Goal: Task Accomplishment & Management: Manage account settings

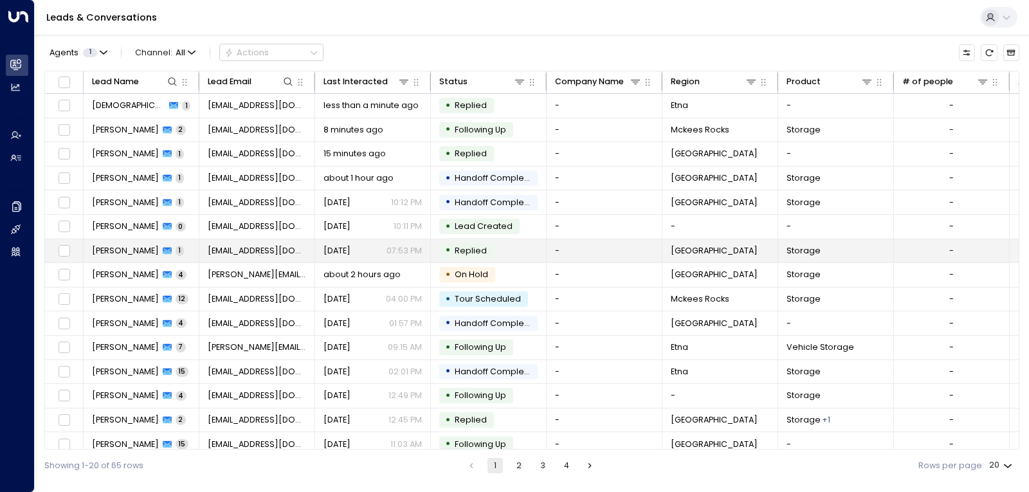
click at [230, 254] on span "[EMAIL_ADDRESS][DOMAIN_NAME]" at bounding box center [257, 251] width 99 height 12
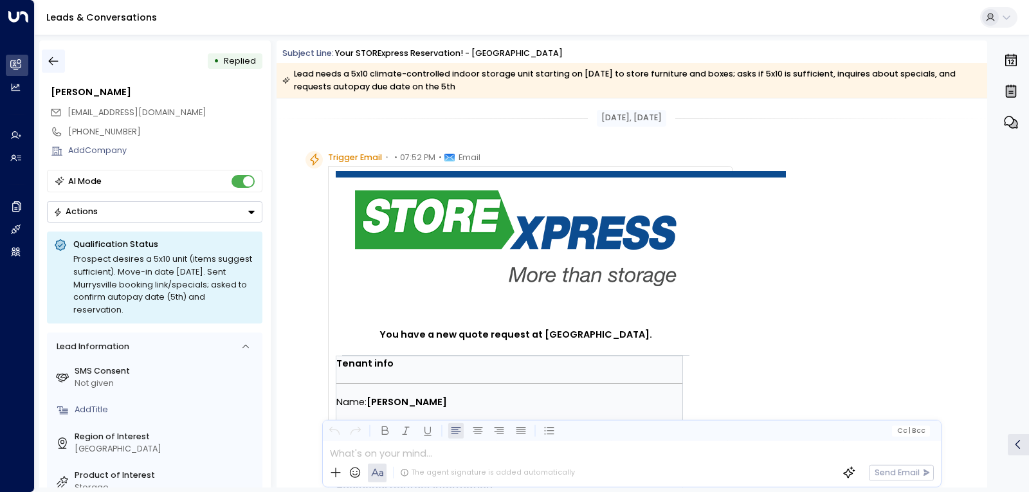
click at [51, 58] on icon "button" at bounding box center [53, 61] width 13 height 13
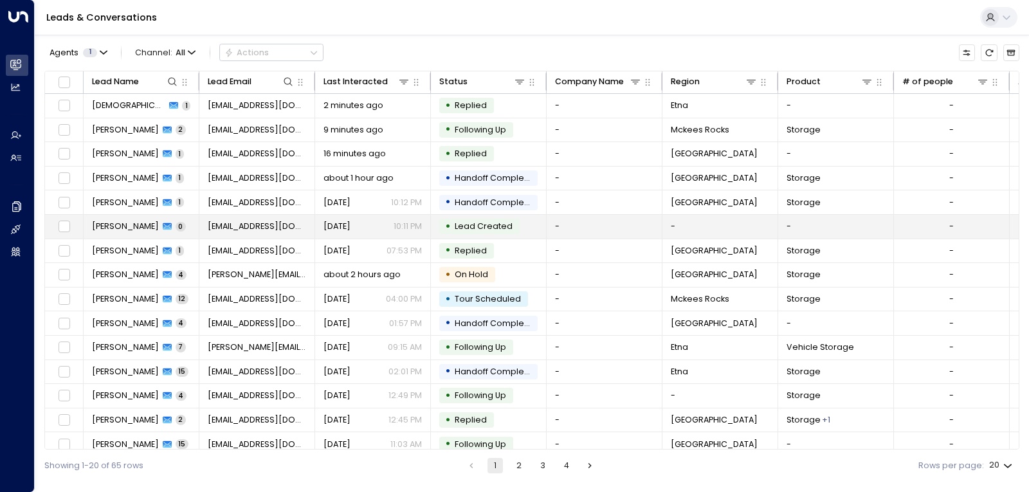
click at [120, 226] on span "[PERSON_NAME]" at bounding box center [125, 227] width 67 height 12
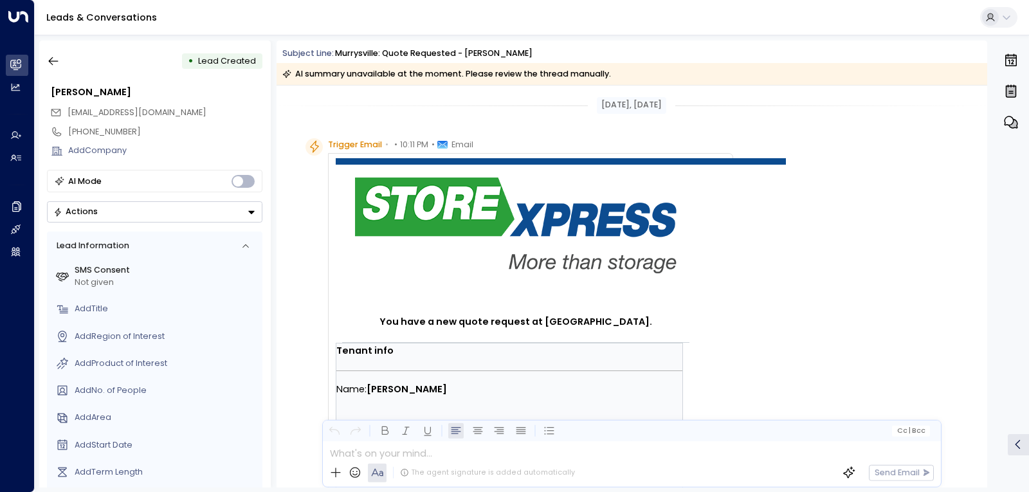
click at [158, 212] on button "Actions" at bounding box center [154, 211] width 215 height 21
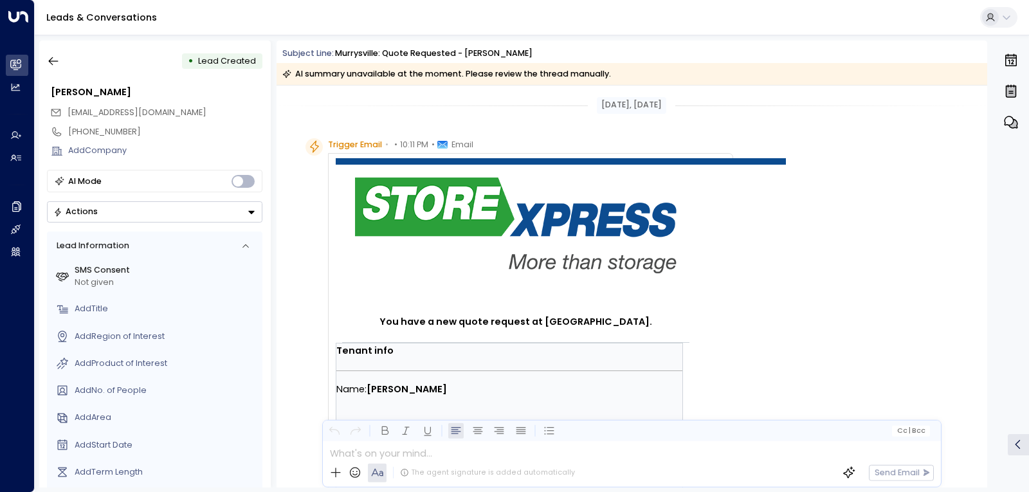
scroll to position [87, 0]
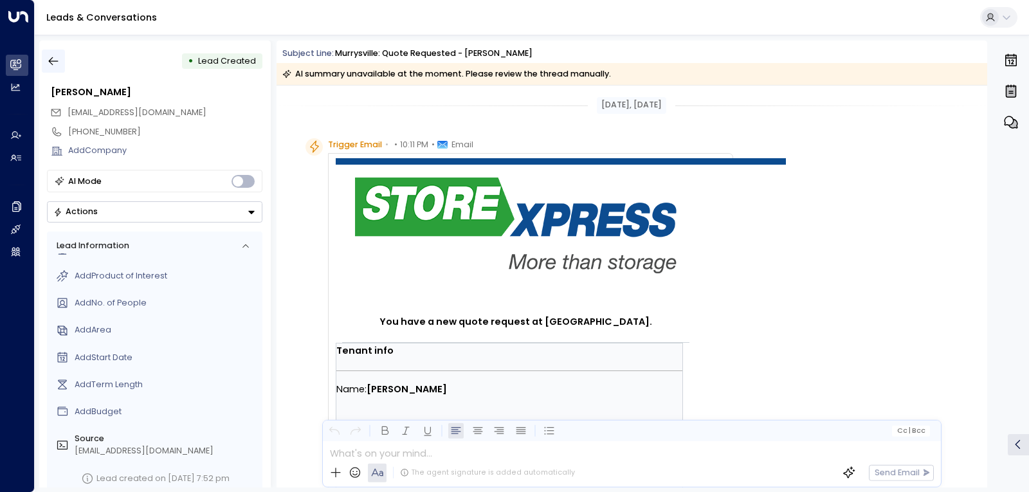
click at [55, 60] on icon "button" at bounding box center [53, 61] width 13 height 13
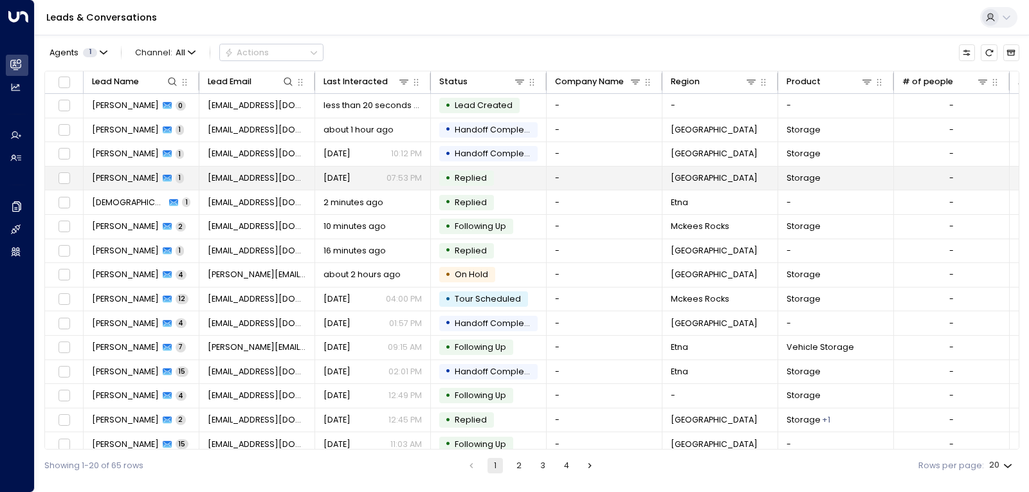
click at [147, 179] on span "[PERSON_NAME]" at bounding box center [125, 178] width 67 height 12
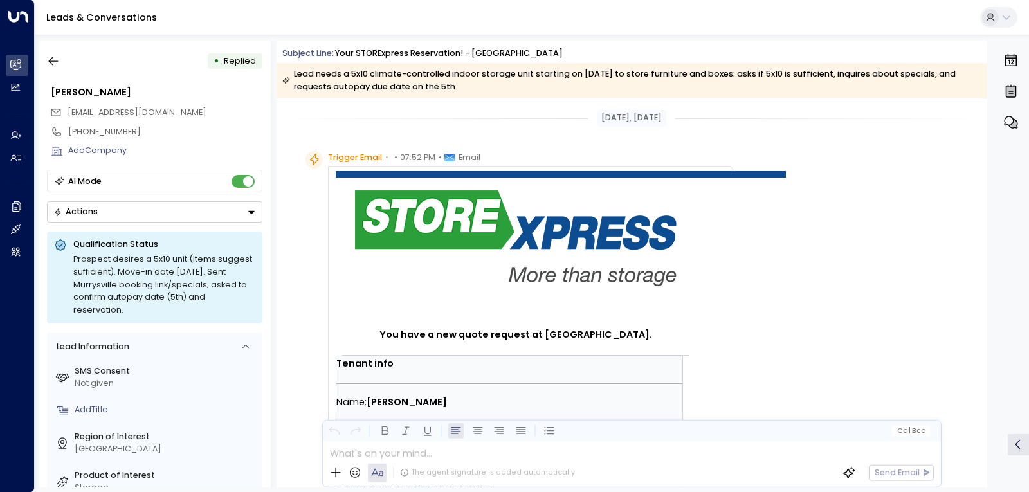
scroll to position [601, 0]
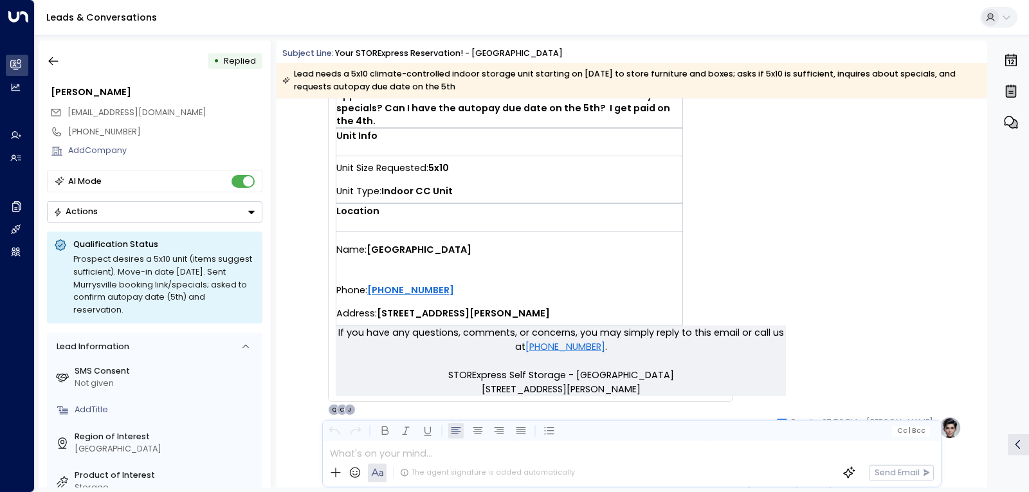
click at [167, 213] on button "Actions" at bounding box center [154, 211] width 215 height 21
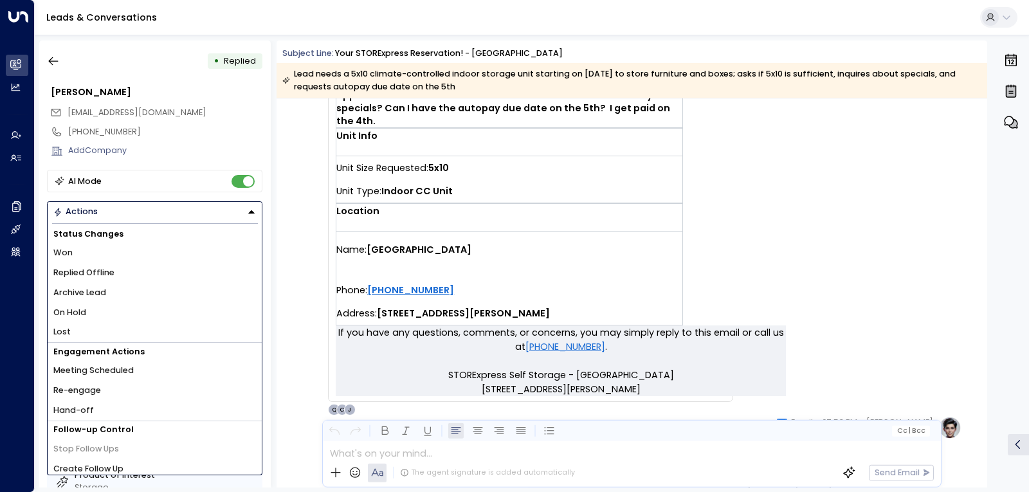
click at [161, 141] on div "Add Company" at bounding box center [155, 150] width 216 height 19
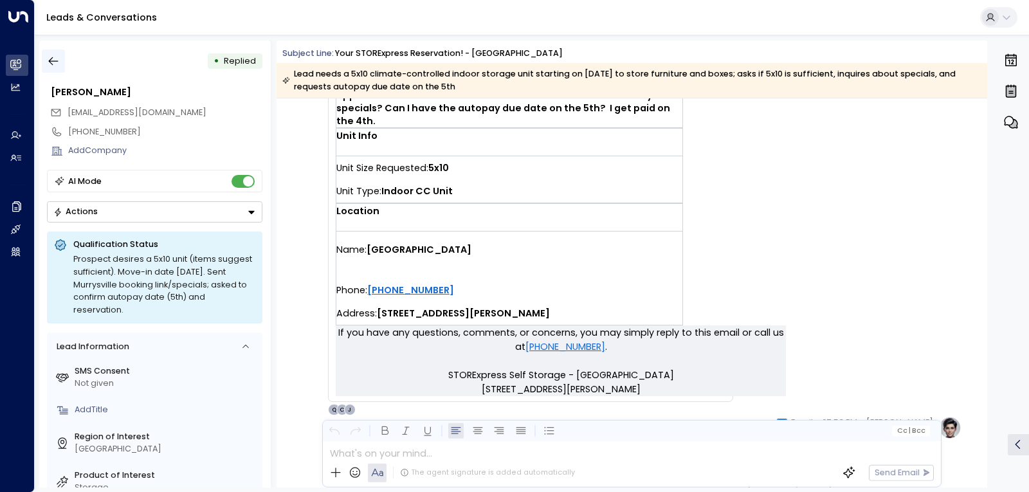
click at [59, 59] on icon "button" at bounding box center [53, 61] width 13 height 13
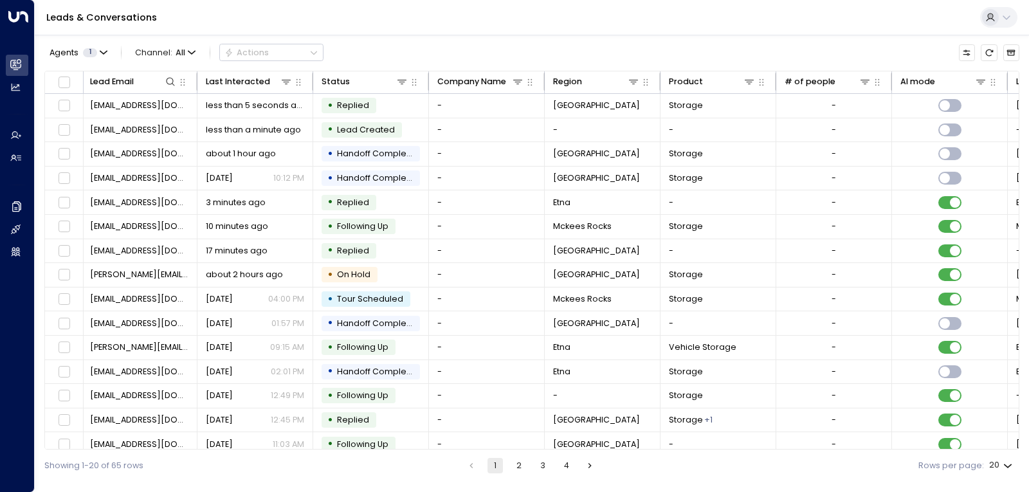
scroll to position [0, 141]
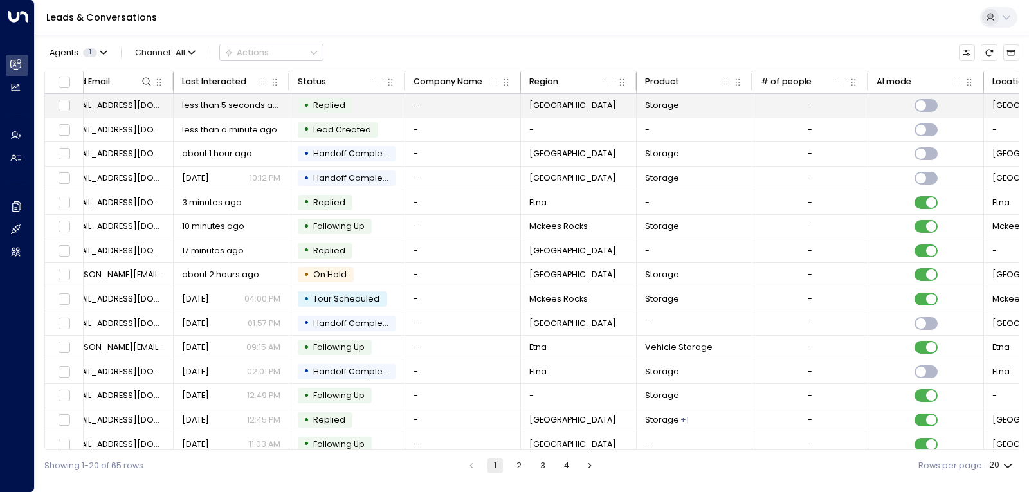
click at [356, 107] on td "• Replied" at bounding box center [347, 106] width 116 height 24
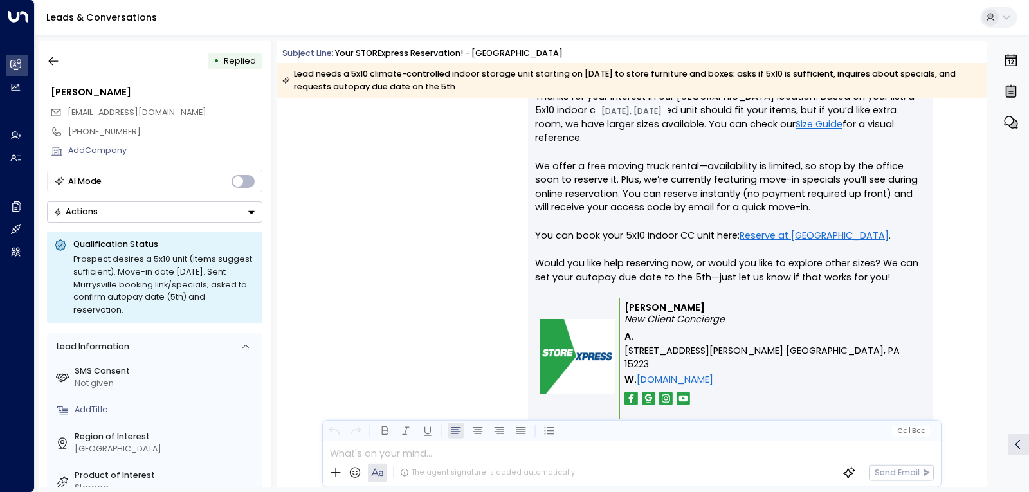
scroll to position [1021, 0]
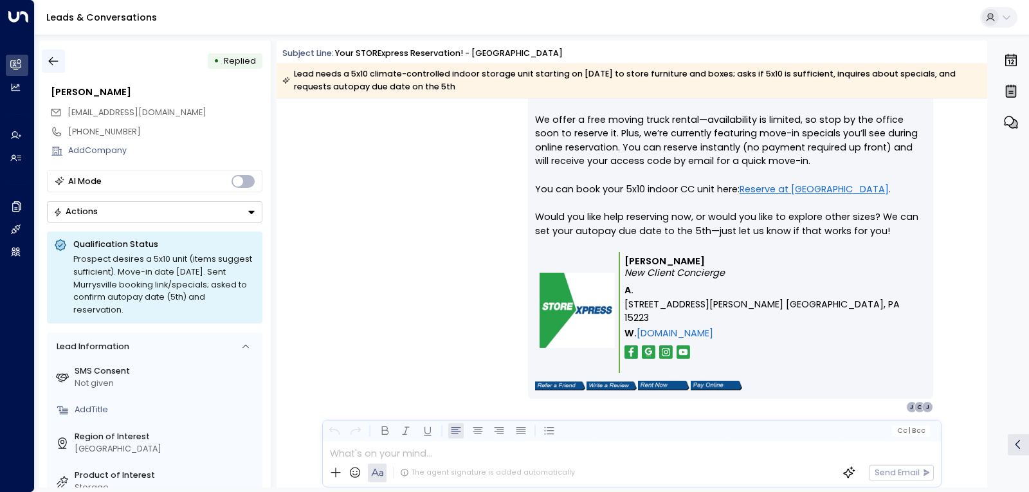
click at [49, 57] on icon "button" at bounding box center [53, 61] width 13 height 13
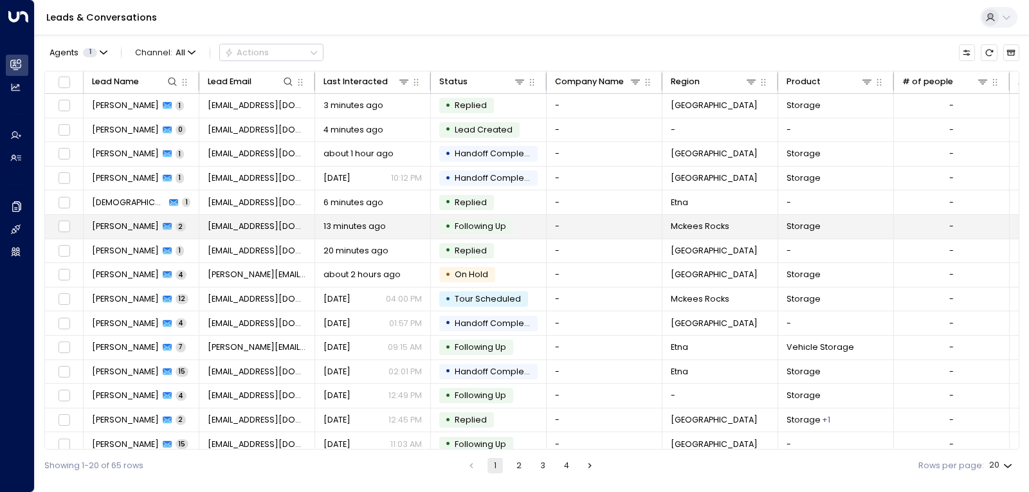
click at [322, 233] on td "13 minutes ago" at bounding box center [373, 227] width 116 height 24
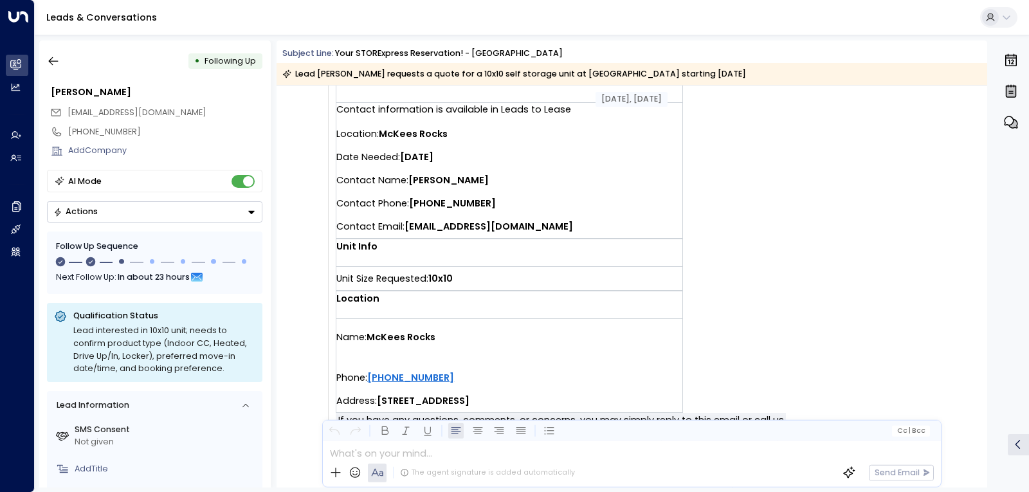
scroll to position [386, 0]
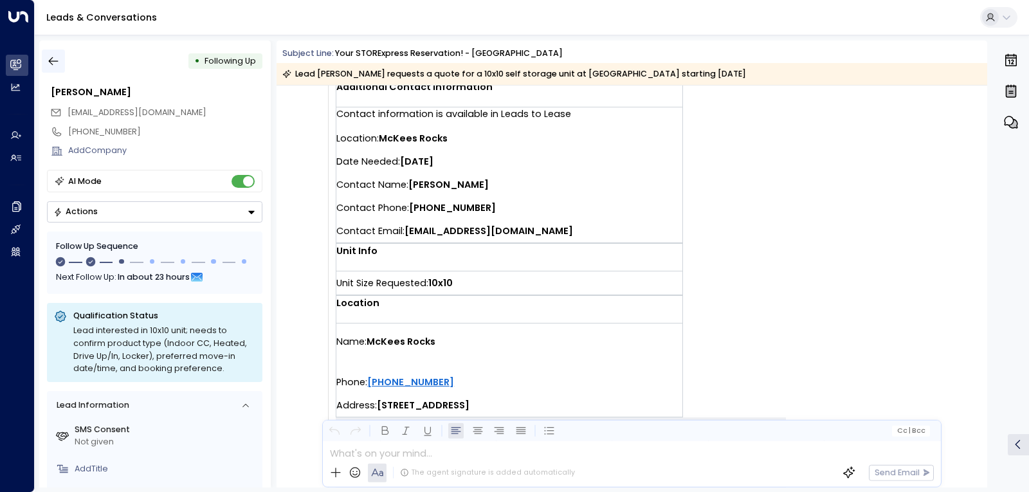
click at [48, 57] on button "button" at bounding box center [53, 61] width 23 height 23
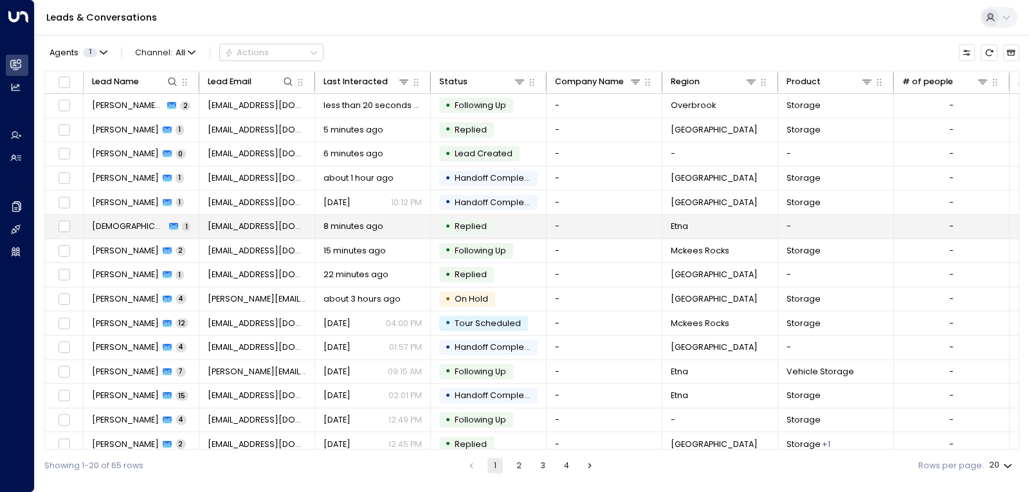
click at [244, 231] on span "[EMAIL_ADDRESS][DOMAIN_NAME]" at bounding box center [257, 227] width 99 height 12
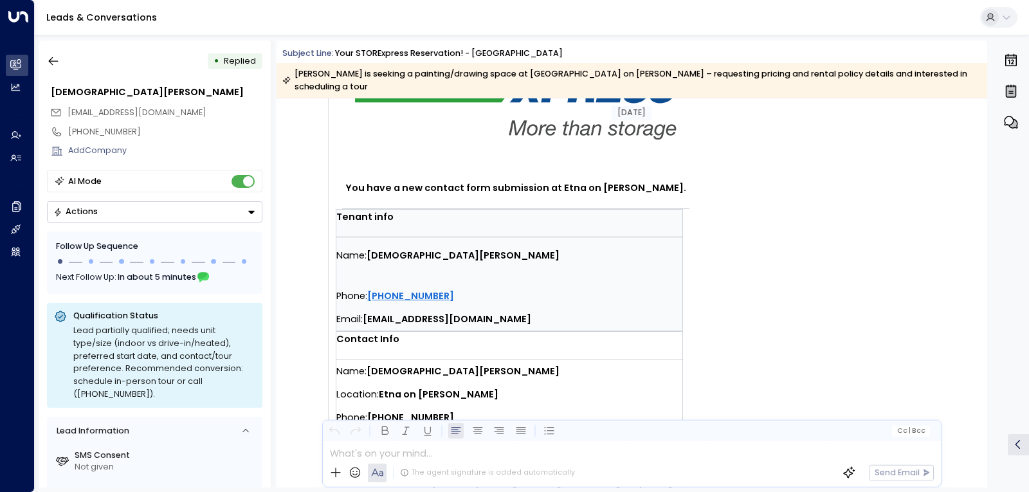
scroll to position [135, 0]
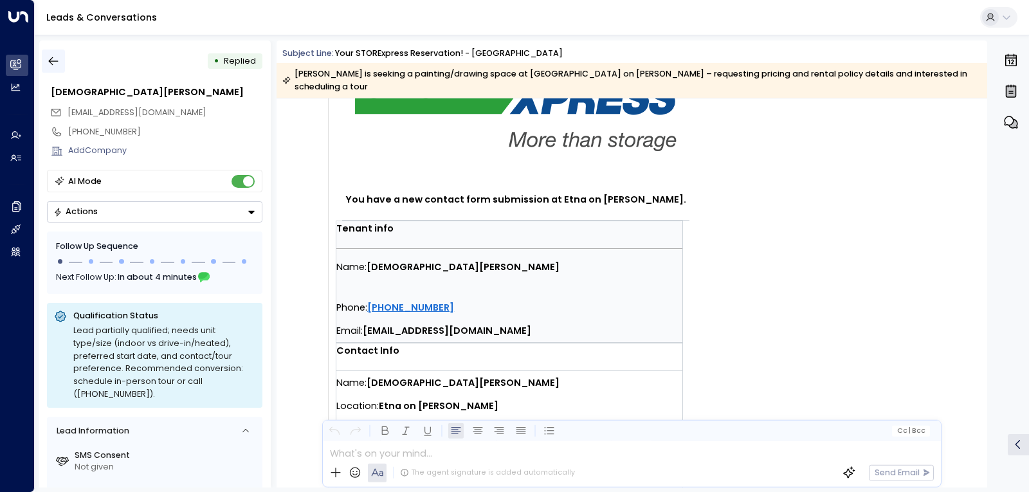
click at [53, 64] on icon "button" at bounding box center [53, 61] width 13 height 13
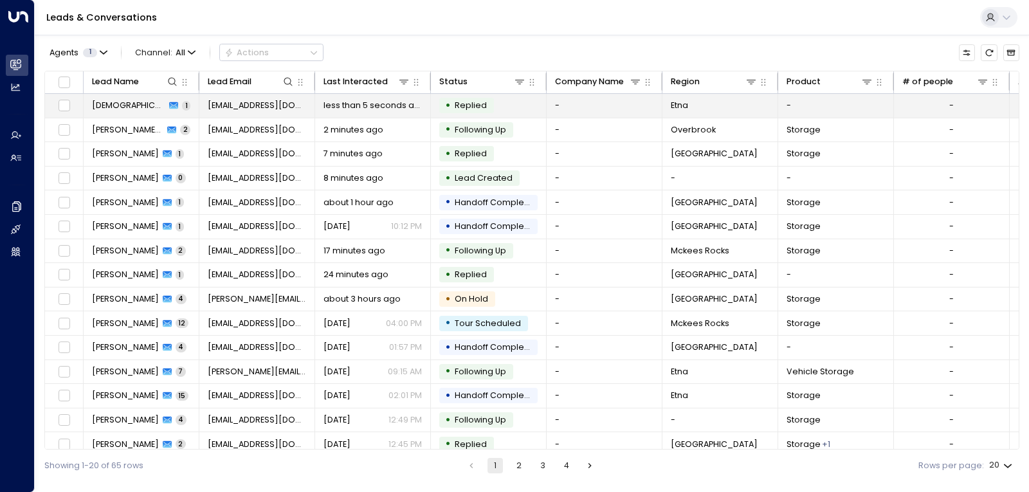
click at [503, 102] on td "• Replied" at bounding box center [489, 106] width 116 height 24
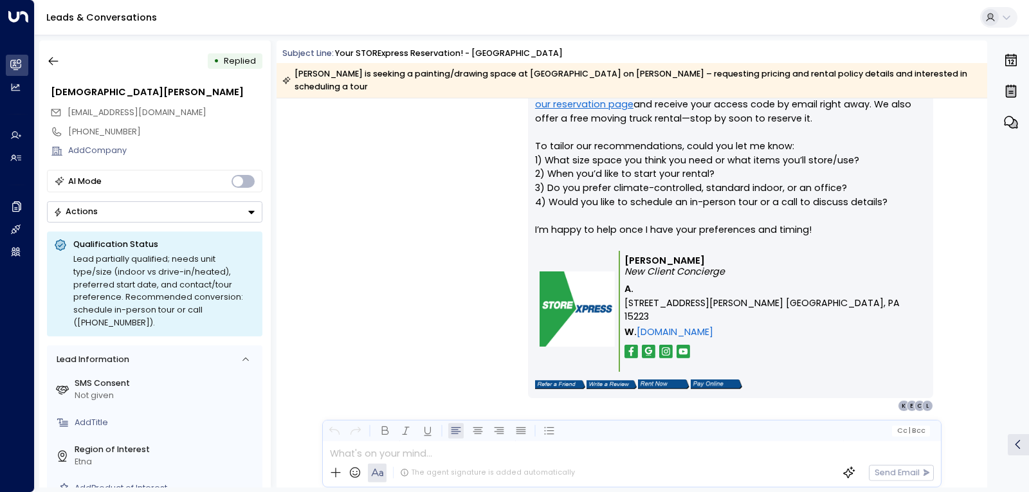
scroll to position [778, 0]
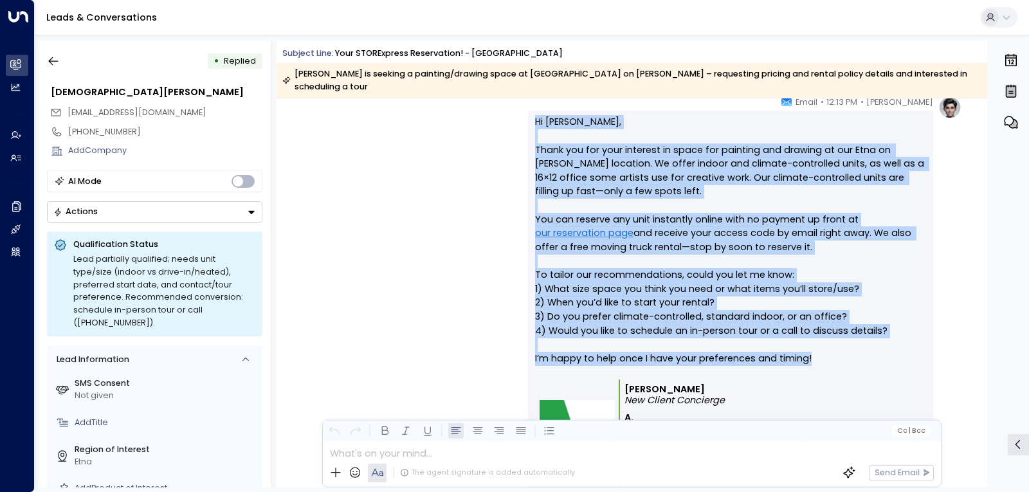
drag, startPoint x: 805, startPoint y: 339, endPoint x: 535, endPoint y: 113, distance: 352.7
click at [535, 115] on p "Hi [PERSON_NAME], Thank you for your interest in space for painting and drawing…" at bounding box center [730, 247] width 391 height 264
copy p "Hi [PERSON_NAME], Thank you for your interest in space for painting and drawing…"
click at [59, 57] on icon "button" at bounding box center [53, 61] width 13 height 13
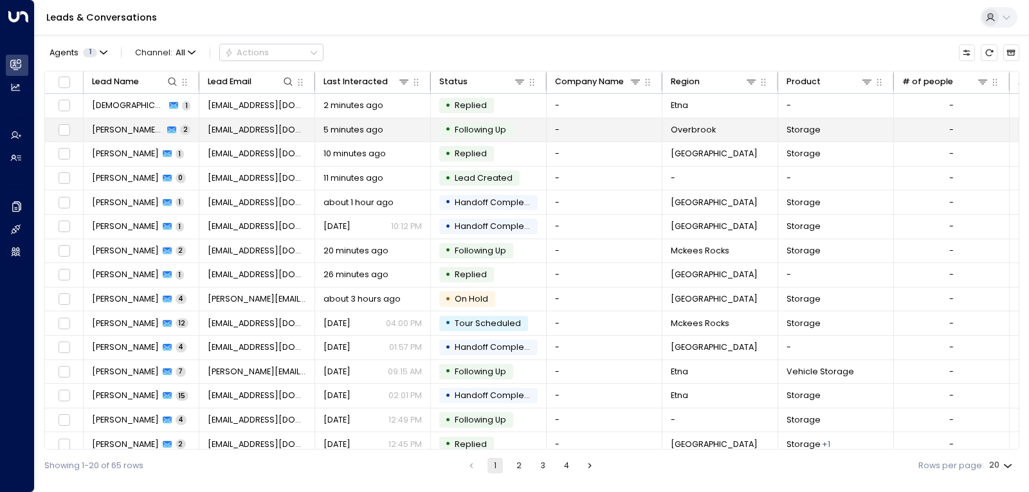
click at [172, 132] on td "[PERSON_NAME] [PERSON_NAME] 2" at bounding box center [142, 130] width 116 height 24
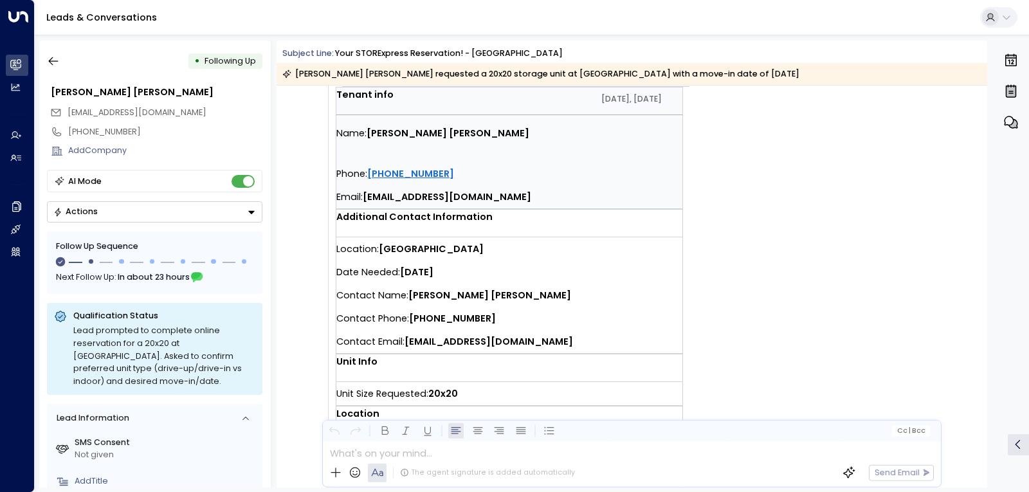
scroll to position [150, 0]
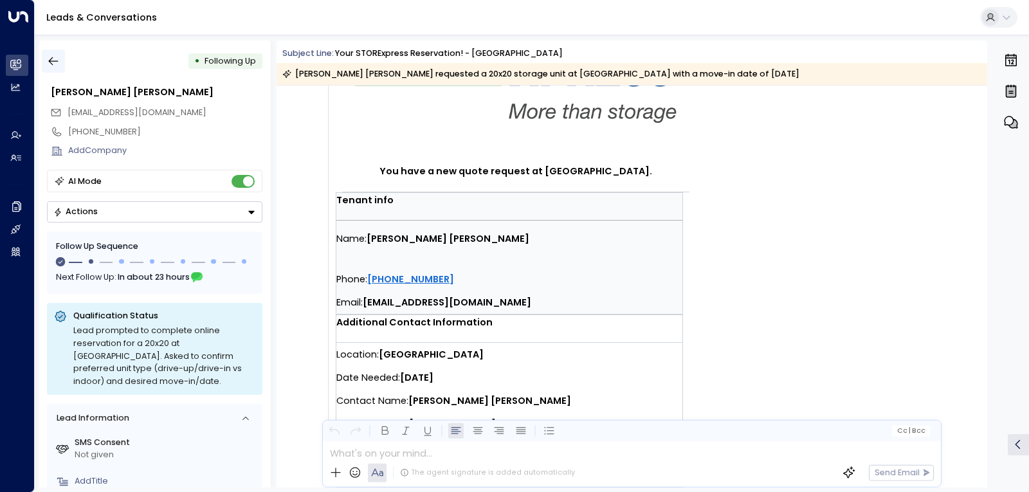
click at [58, 63] on icon "button" at bounding box center [53, 61] width 13 height 13
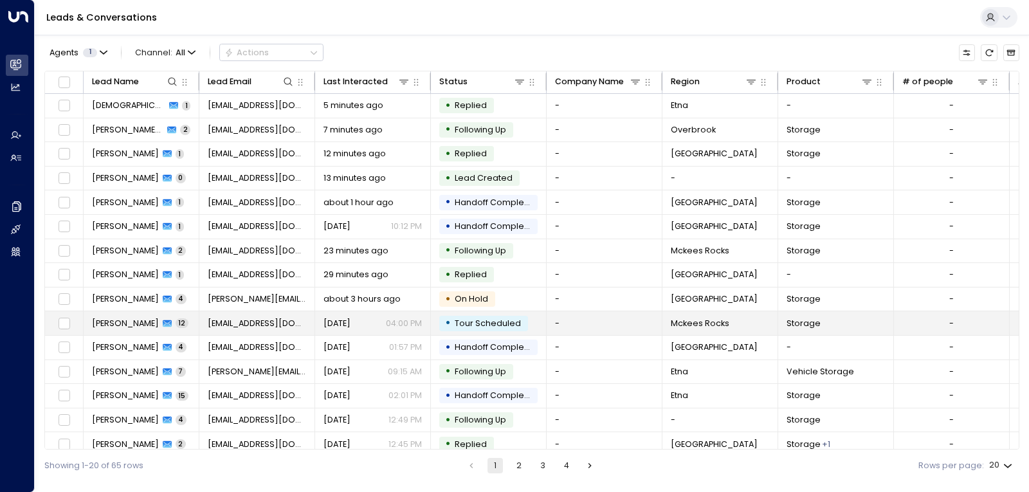
drag, startPoint x: 723, startPoint y: 303, endPoint x: 116, endPoint y: 327, distance: 607.3
click at [116, 327] on span "[PERSON_NAME]" at bounding box center [125, 324] width 67 height 12
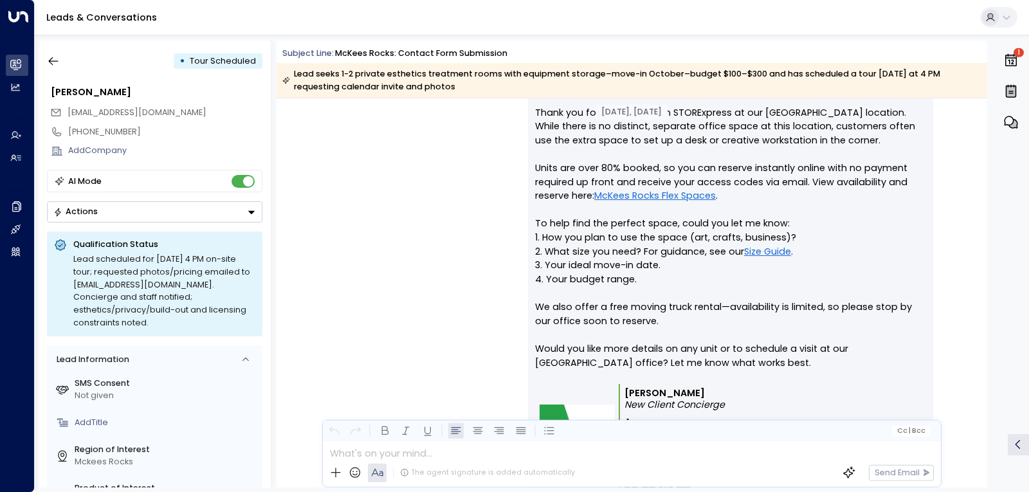
scroll to position [643, 0]
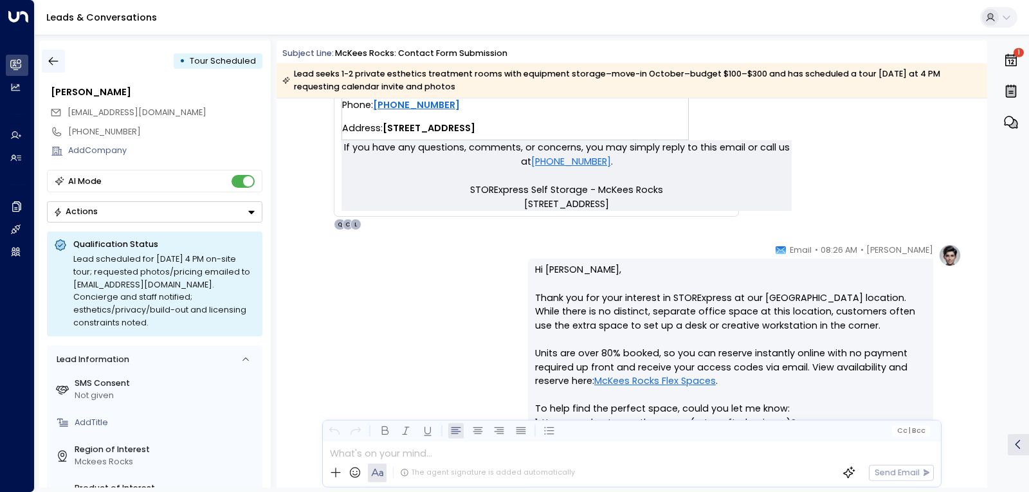
click at [45, 55] on button "button" at bounding box center [53, 61] width 23 height 23
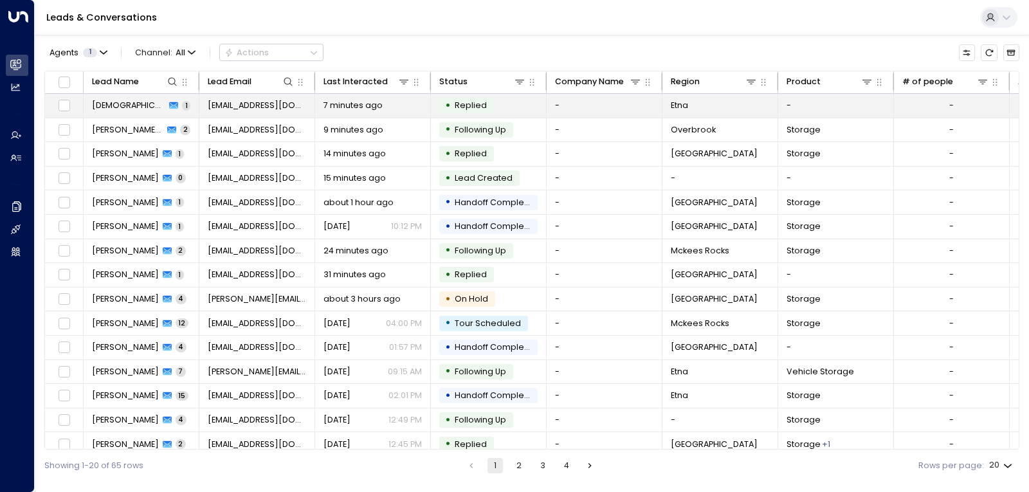
click at [118, 100] on span "[DEMOGRAPHIC_DATA][PERSON_NAME]" at bounding box center [129, 106] width 74 height 12
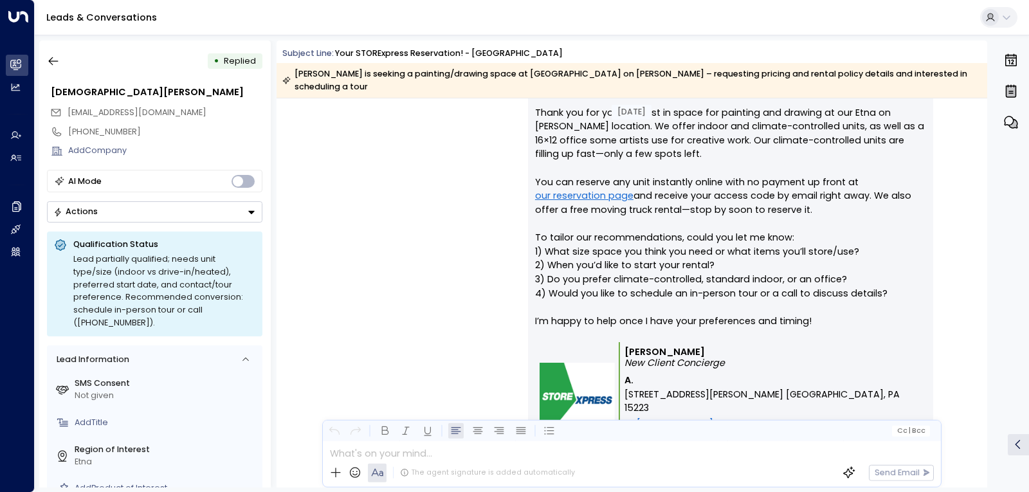
scroll to position [906, 0]
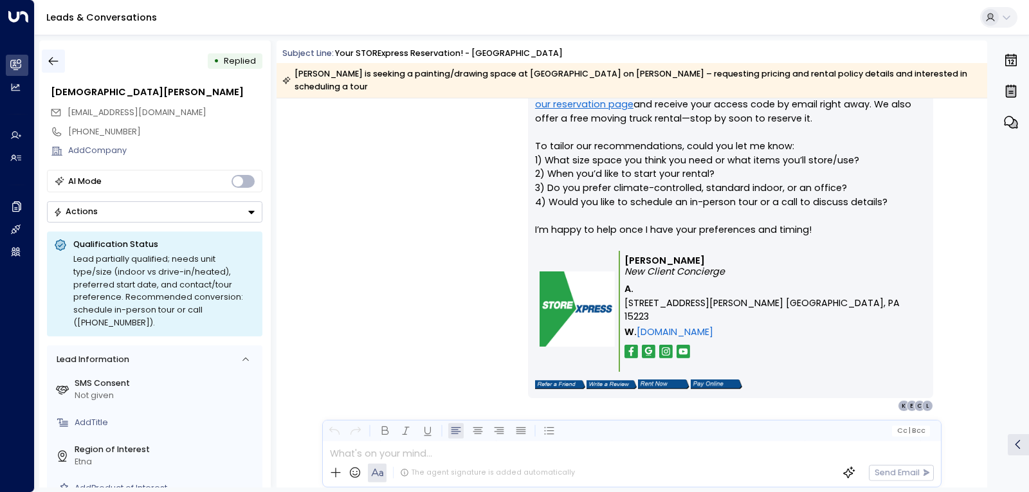
click at [50, 55] on icon "button" at bounding box center [53, 61] width 13 height 13
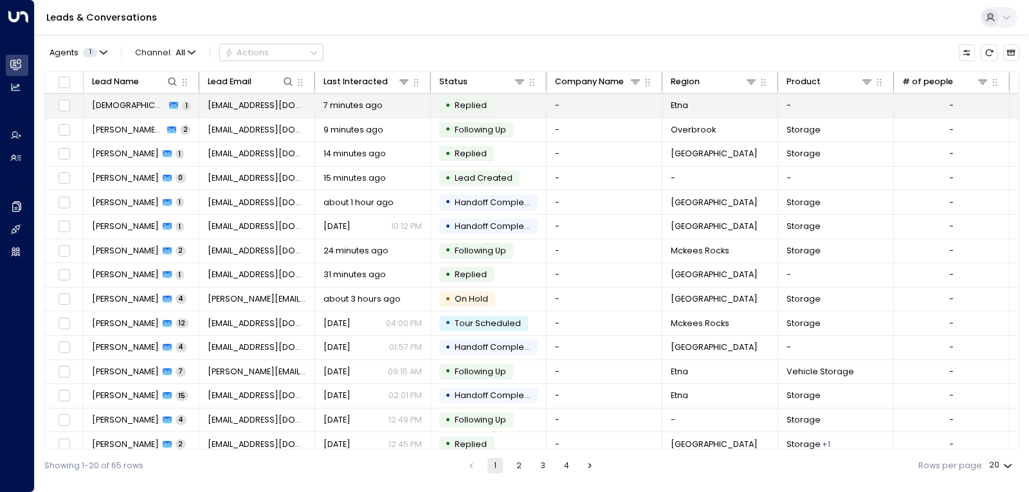
click at [123, 96] on td "[DEMOGRAPHIC_DATA][PERSON_NAME] 1" at bounding box center [142, 106] width 116 height 24
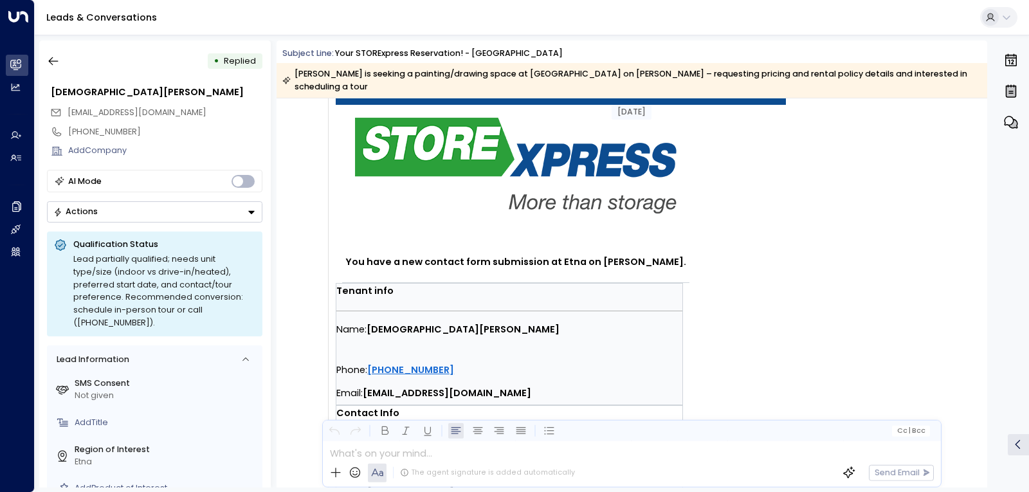
scroll to position [71, 0]
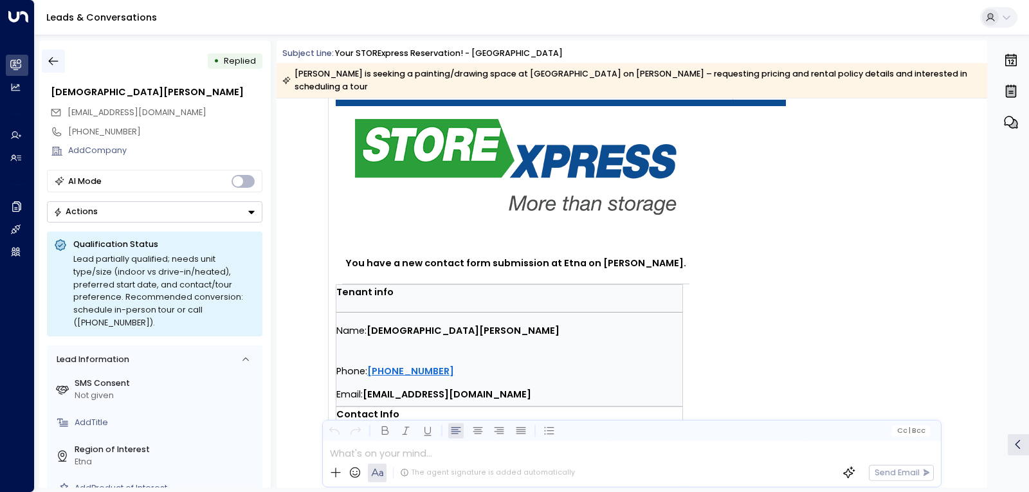
click at [55, 59] on icon "button" at bounding box center [53, 61] width 13 height 13
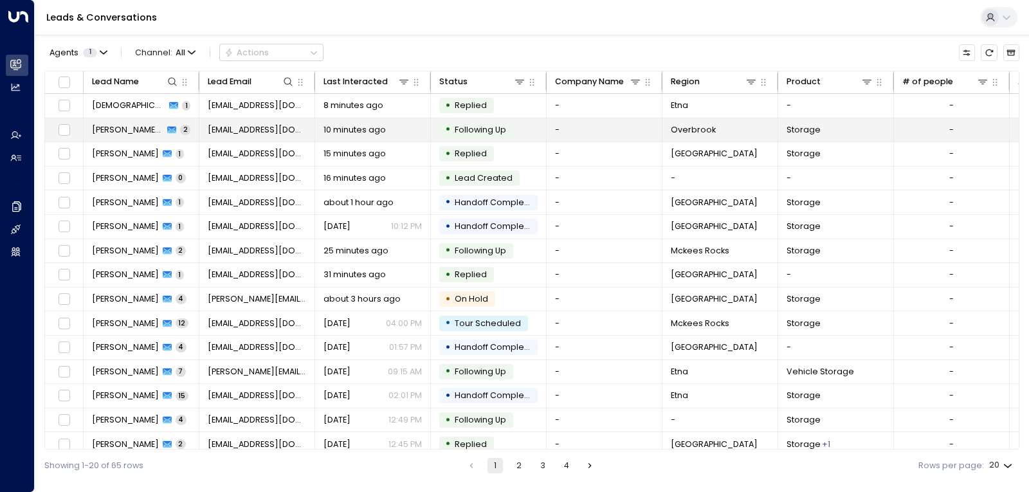
click at [200, 134] on td "[EMAIL_ADDRESS][DOMAIN_NAME]" at bounding box center [257, 130] width 116 height 24
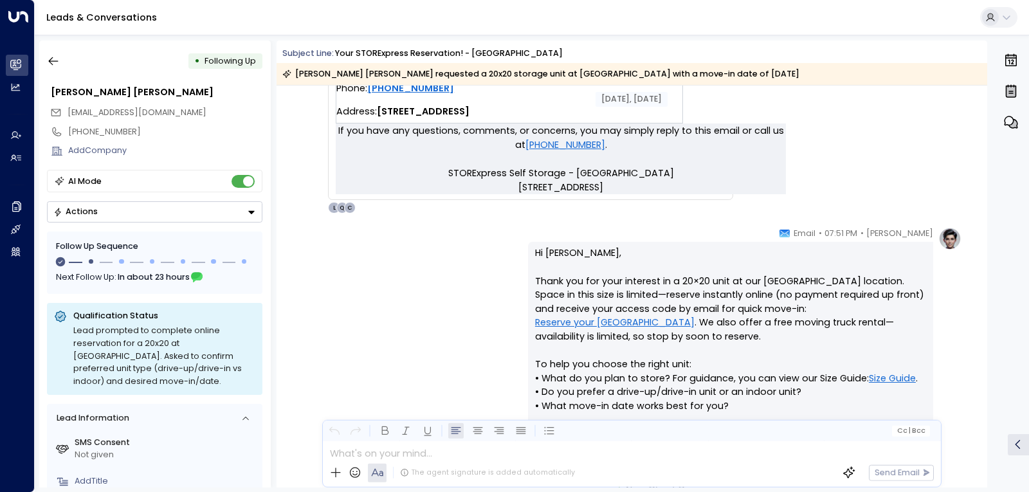
scroll to position [858, 0]
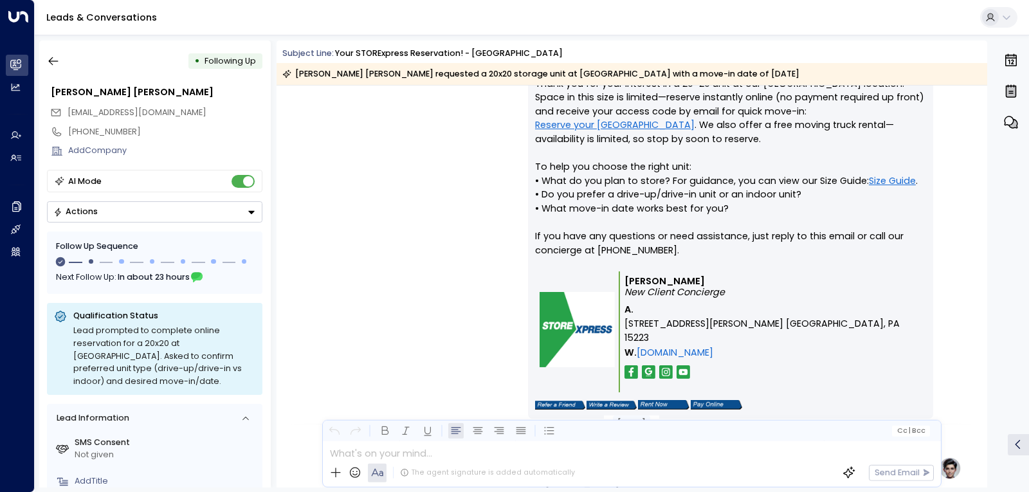
click at [663, 235] on p "Hi [PERSON_NAME], Thank you for your interest in a 20×20 unit at our [GEOGRAPHI…" at bounding box center [730, 160] width 391 height 222
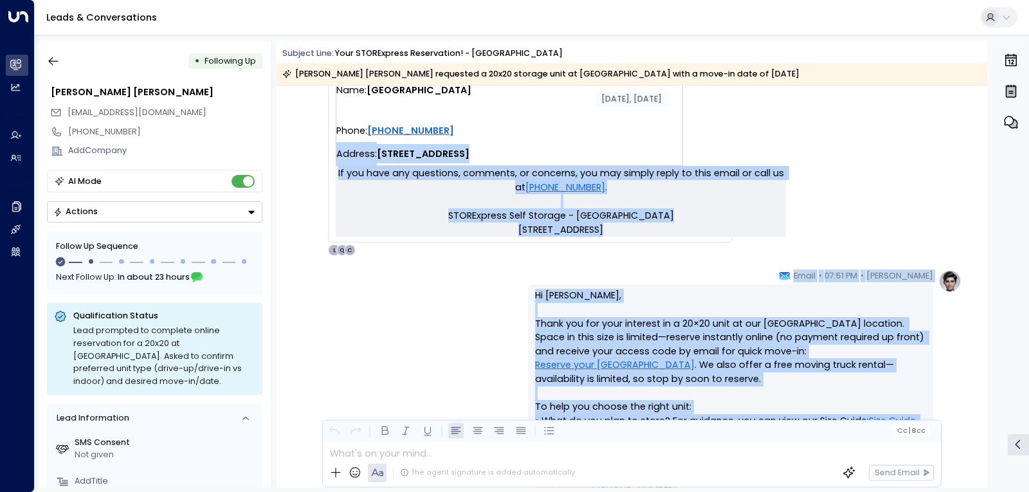
scroll to position [607, 0]
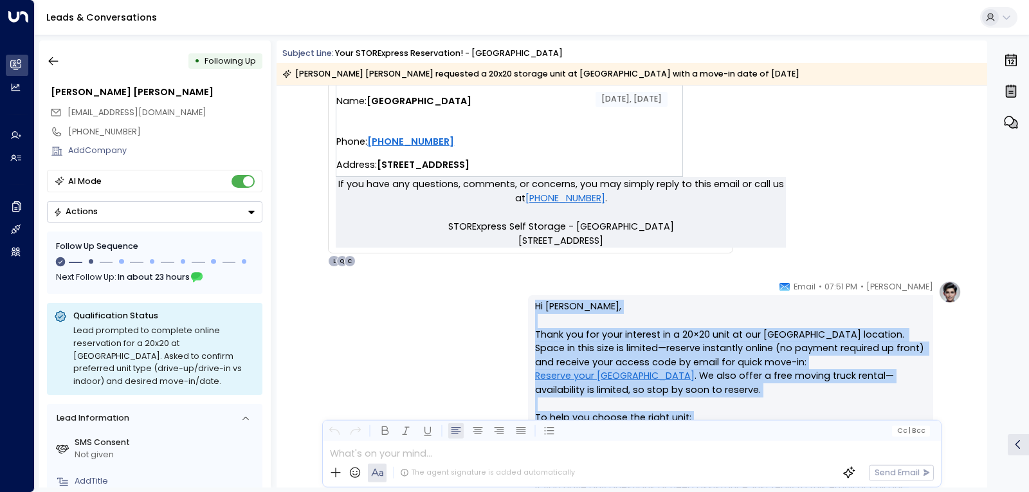
drag, startPoint x: 656, startPoint y: 235, endPoint x: 527, endPoint y: 309, distance: 148.3
click at [528, 309] on div "Hi [PERSON_NAME], Thank you for your interest in a 20×20 unit at our [GEOGRAPHI…" at bounding box center [730, 482] width 405 height 374
copy p "Hi [PERSON_NAME], Thank you for your interest in a 20×20 unit at our [GEOGRAPHI…"
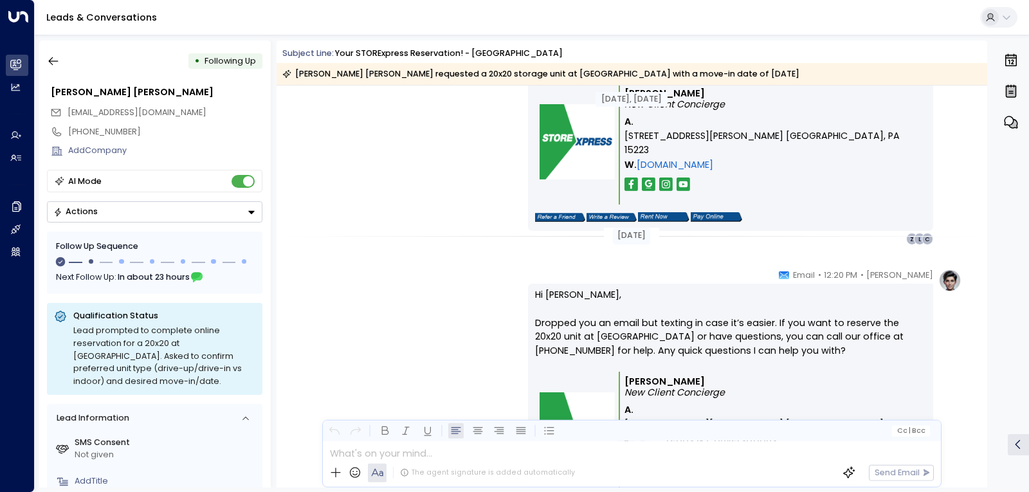
scroll to position [1121, 0]
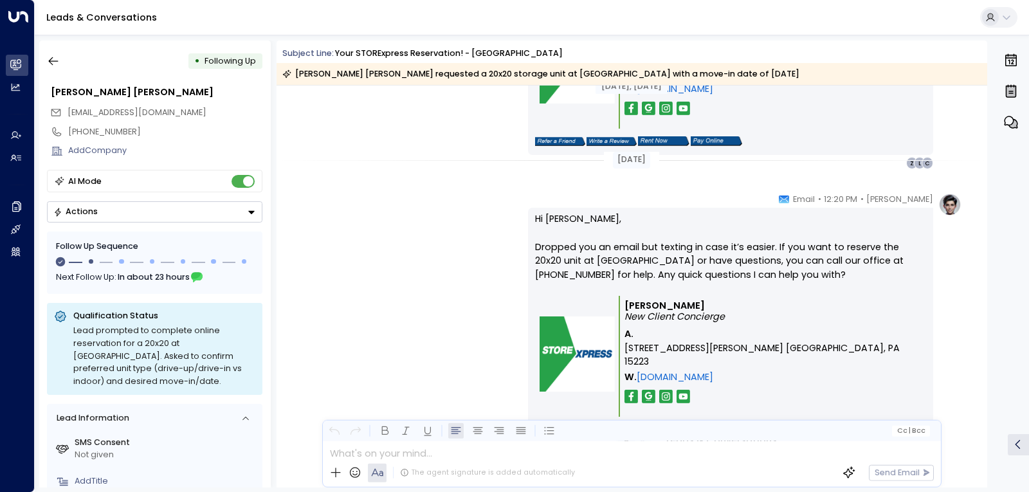
click at [739, 280] on p "Hi [PERSON_NAME], Dropped you an email but texting in case it’s easier. If you …" at bounding box center [730, 254] width 391 height 84
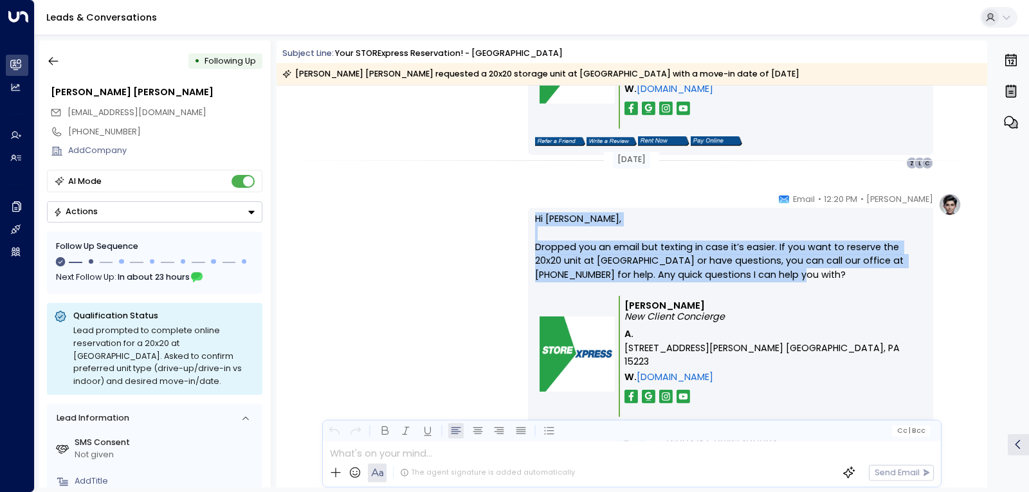
drag, startPoint x: 737, startPoint y: 279, endPoint x: 526, endPoint y: 219, distance: 219.2
click at [528, 219] on div "Hi [PERSON_NAME], Dropped you an email but texting in case it’s easier. If you …" at bounding box center [730, 325] width 405 height 235
copy p "Hi [PERSON_NAME], Dropped you an email but texting in case it’s easier. If you …"
